Goal: Information Seeking & Learning: Learn about a topic

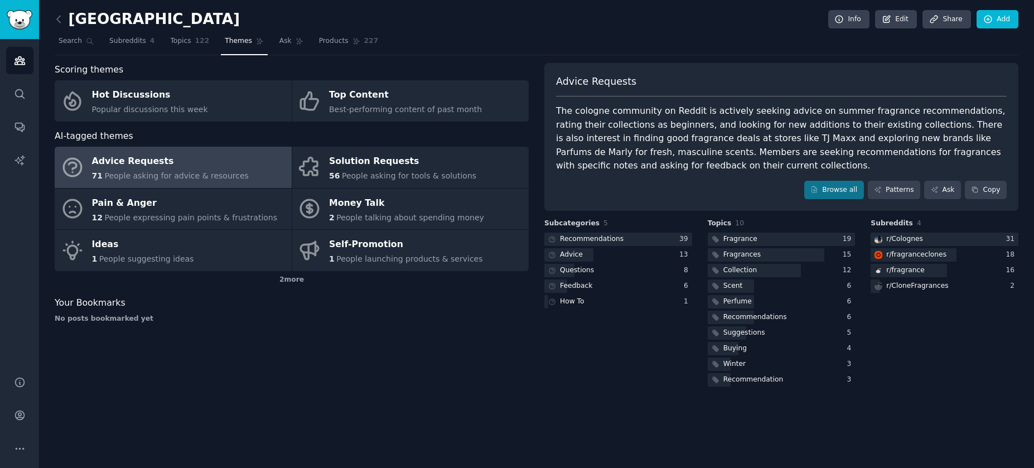
click at [261, 329] on div "Scoring themes Hot Discussions Popular discussions this week Top Content Best-p…" at bounding box center [292, 226] width 474 height 326
click at [13, 94] on link "Search" at bounding box center [19, 93] width 27 height 27
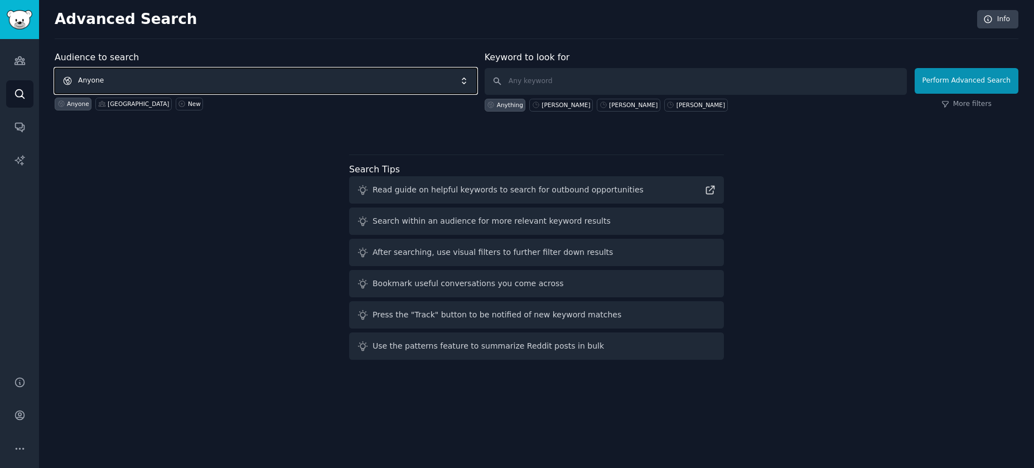
click at [181, 79] on span "Anyone" at bounding box center [266, 81] width 422 height 26
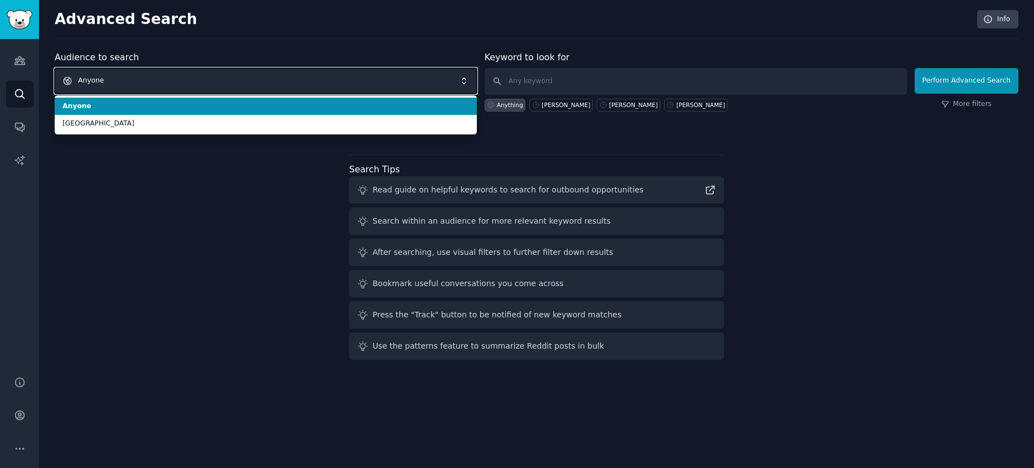
click at [145, 80] on span "Anyone" at bounding box center [266, 81] width 422 height 26
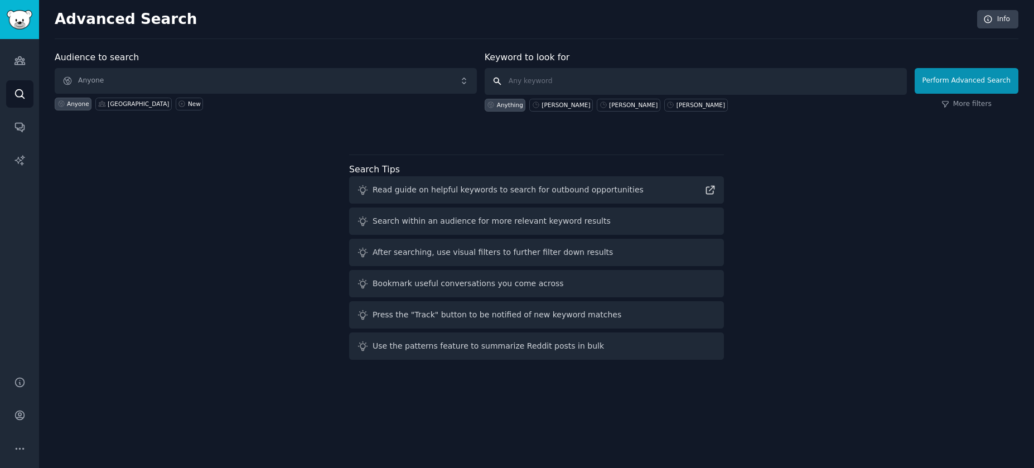
click at [538, 85] on input "text" at bounding box center [696, 81] width 422 height 27
type input "[PERSON_NAME]"
click button "Perform Advanced Search" at bounding box center [967, 81] width 104 height 26
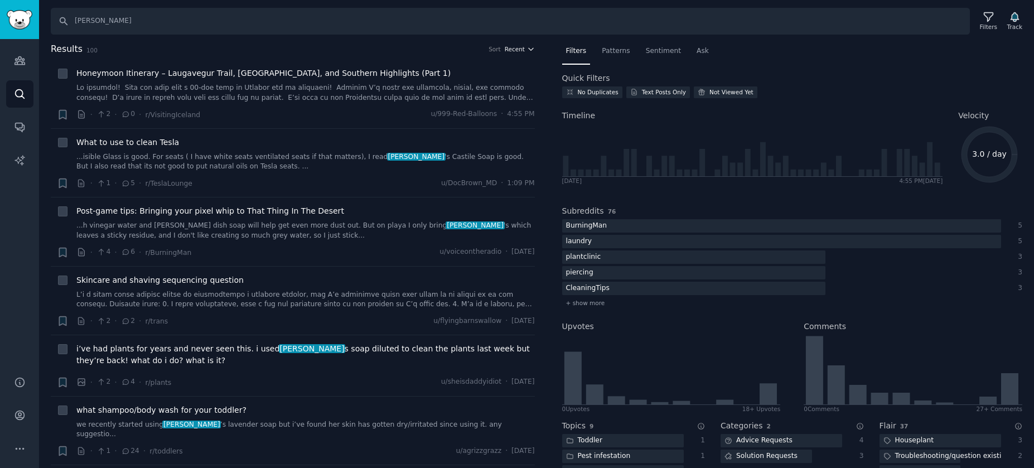
click at [518, 47] on span "Recent" at bounding box center [515, 49] width 20 height 8
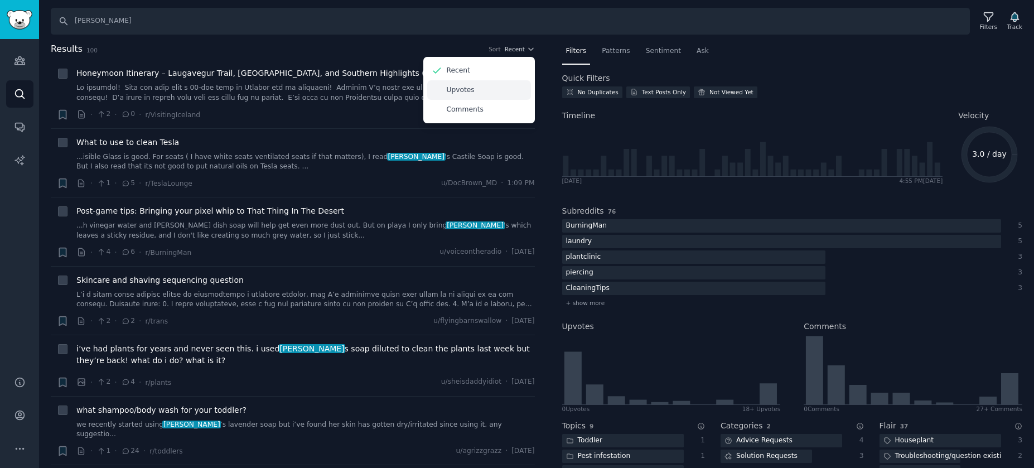
click at [467, 93] on p "Upvotes" at bounding box center [461, 90] width 28 height 10
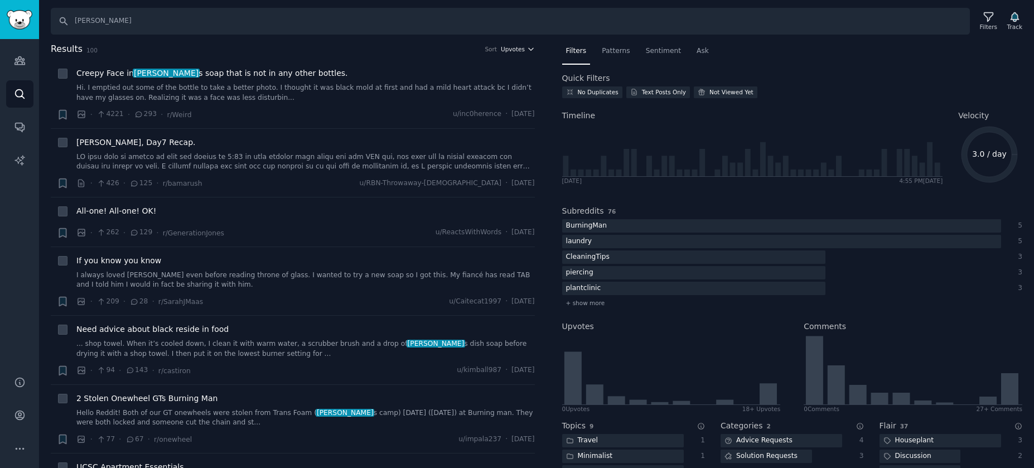
click at [510, 50] on span "Upvotes" at bounding box center [513, 49] width 24 height 8
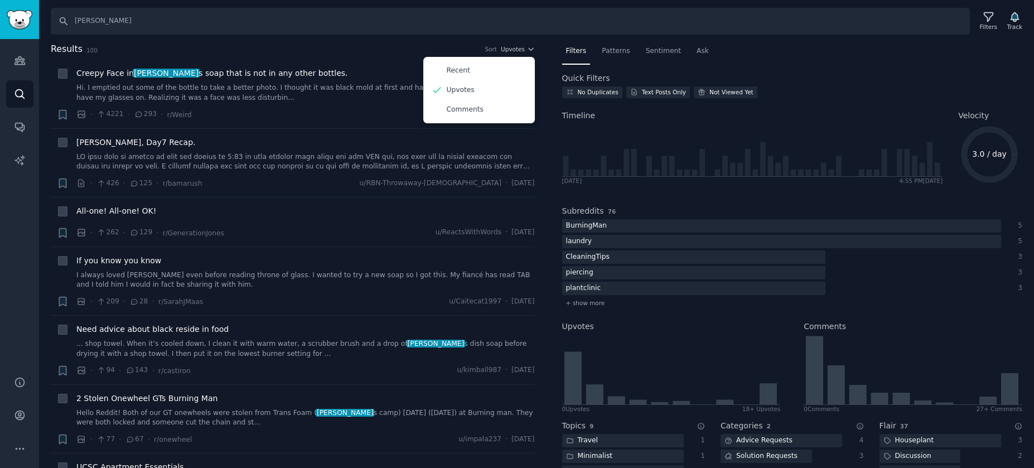
click at [414, 40] on div "Search dr bronner Filters Track Results 100 Sort Upvotes Recent Upvotes Comment…" at bounding box center [536, 234] width 995 height 468
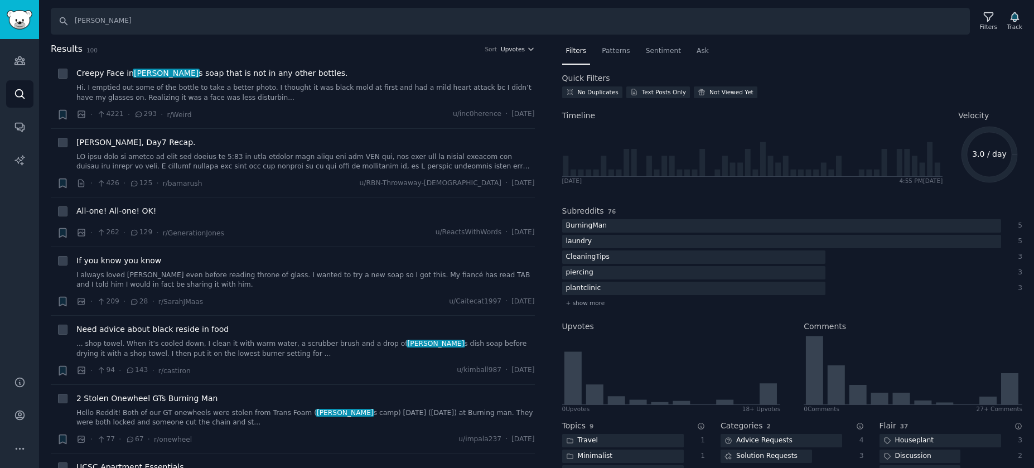
click at [506, 49] on span "Upvotes" at bounding box center [513, 49] width 24 height 8
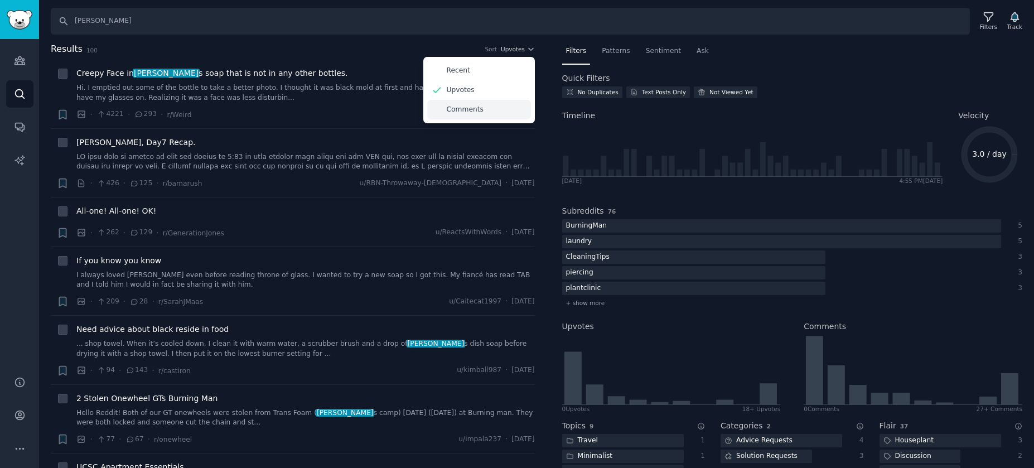
click at [475, 110] on p "Comments" at bounding box center [465, 110] width 37 height 10
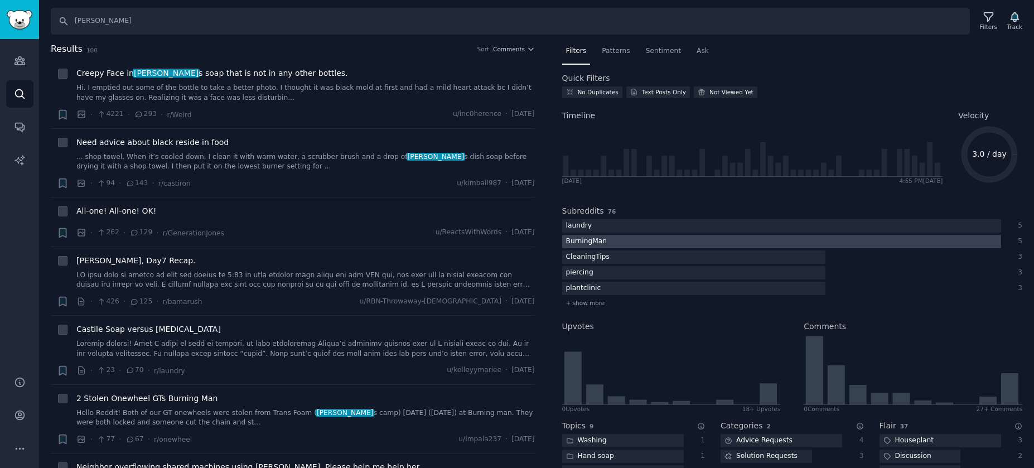
click at [597, 243] on div "BurningMan" at bounding box center [586, 242] width 49 height 14
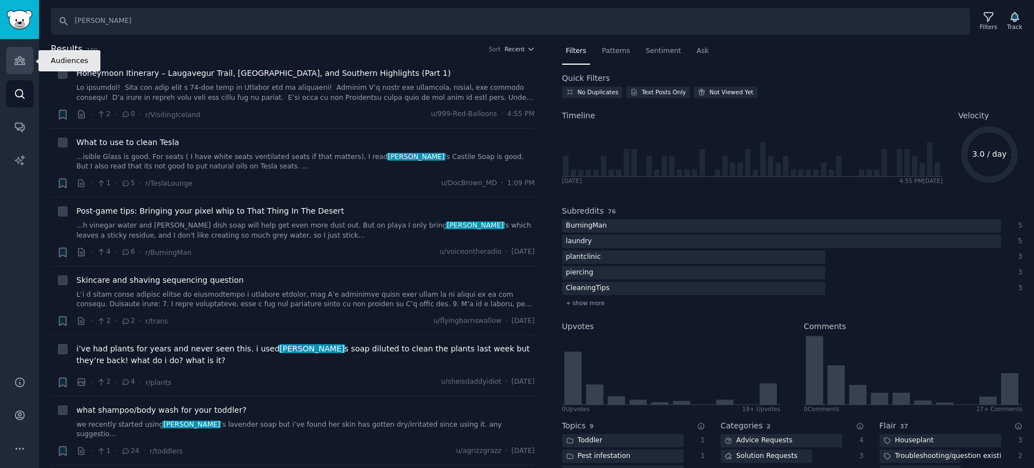
click at [17, 64] on icon "Sidebar" at bounding box center [20, 61] width 10 height 8
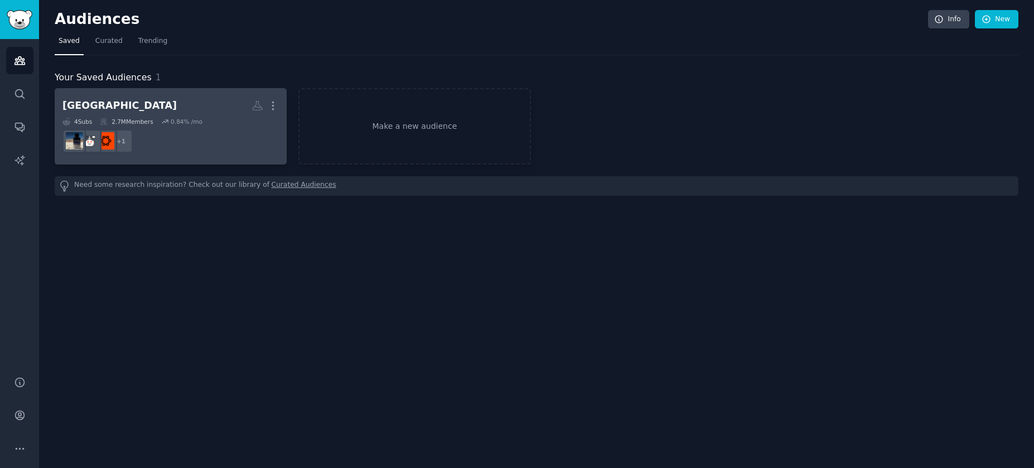
click at [181, 126] on dd "+ 1" at bounding box center [170, 140] width 216 height 31
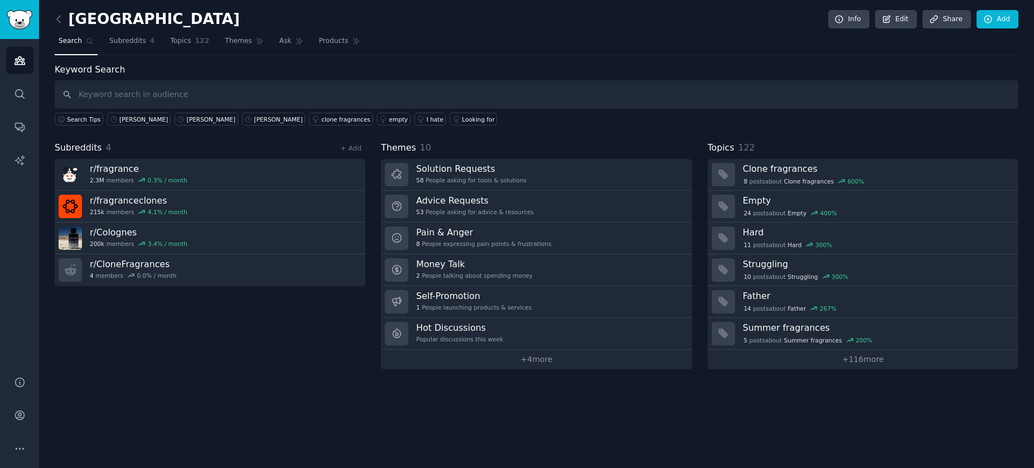
click at [172, 95] on input "text" at bounding box center [537, 94] width 964 height 28
type input "dr [PERSON_NAME]"
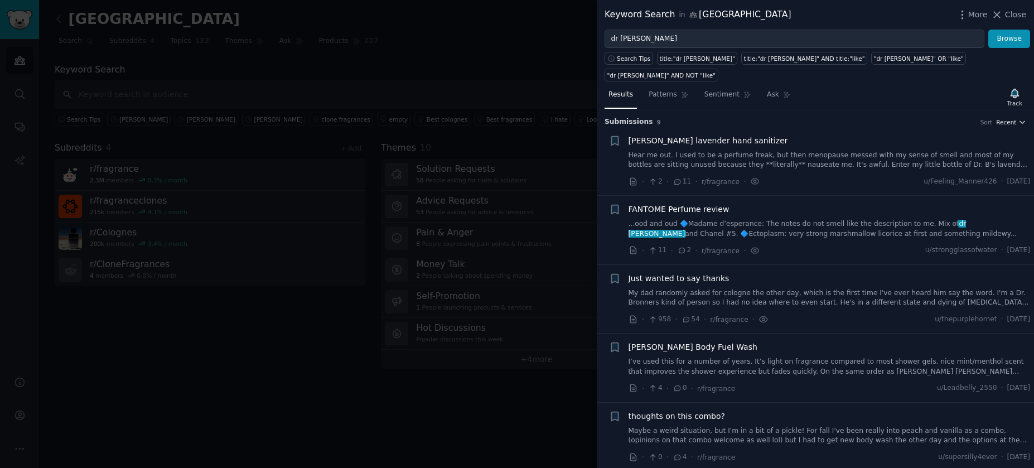
click at [1002, 118] on span "Recent" at bounding box center [1006, 122] width 20 height 8
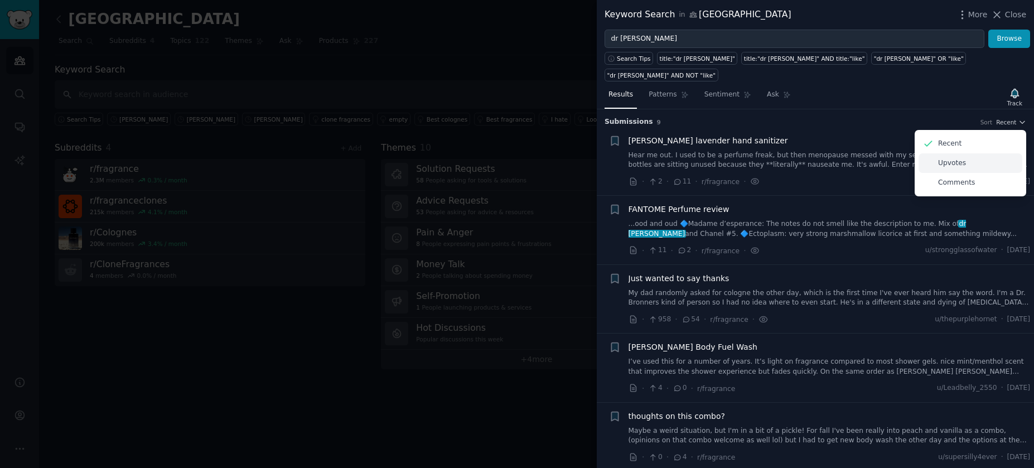
click at [957, 153] on div "Upvotes" at bounding box center [971, 163] width 104 height 20
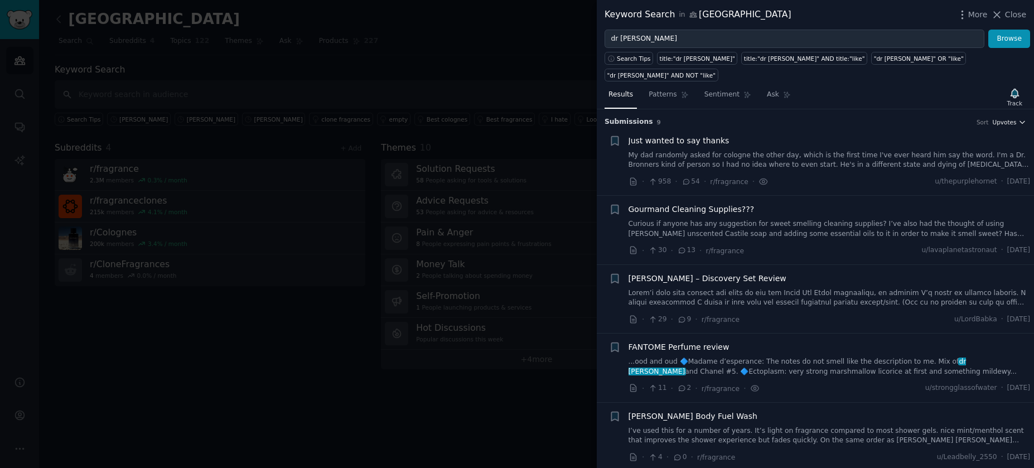
click at [1000, 118] on span "Upvotes" at bounding box center [1004, 122] width 24 height 8
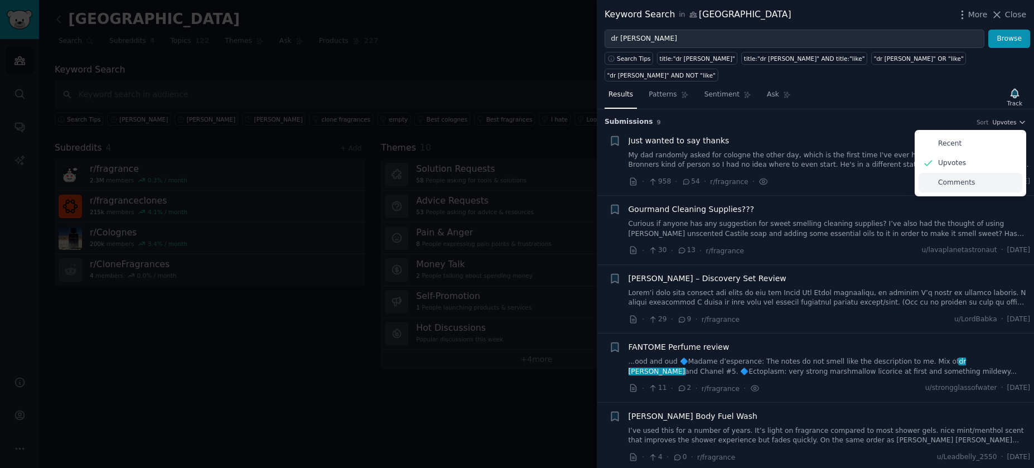
click at [958, 178] on p "Comments" at bounding box center [956, 183] width 37 height 10
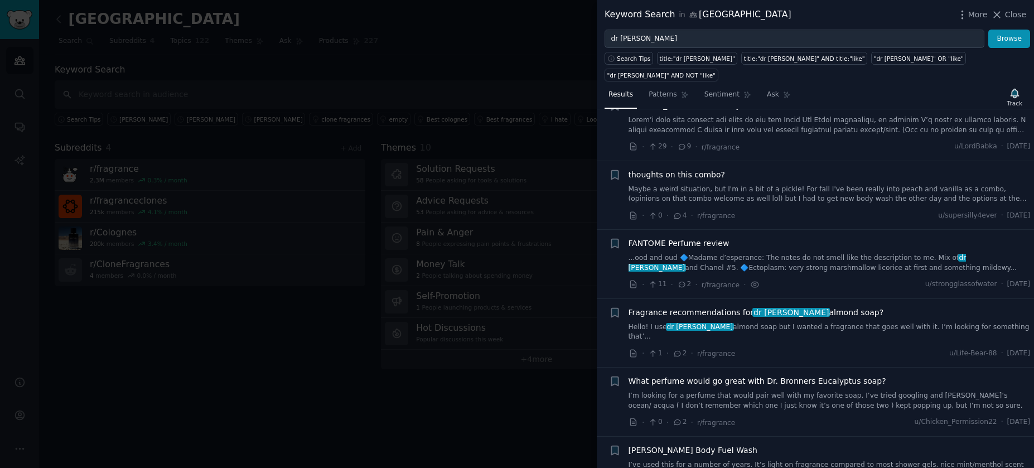
scroll to position [252, 0]
